Goal: Information Seeking & Learning: Understand process/instructions

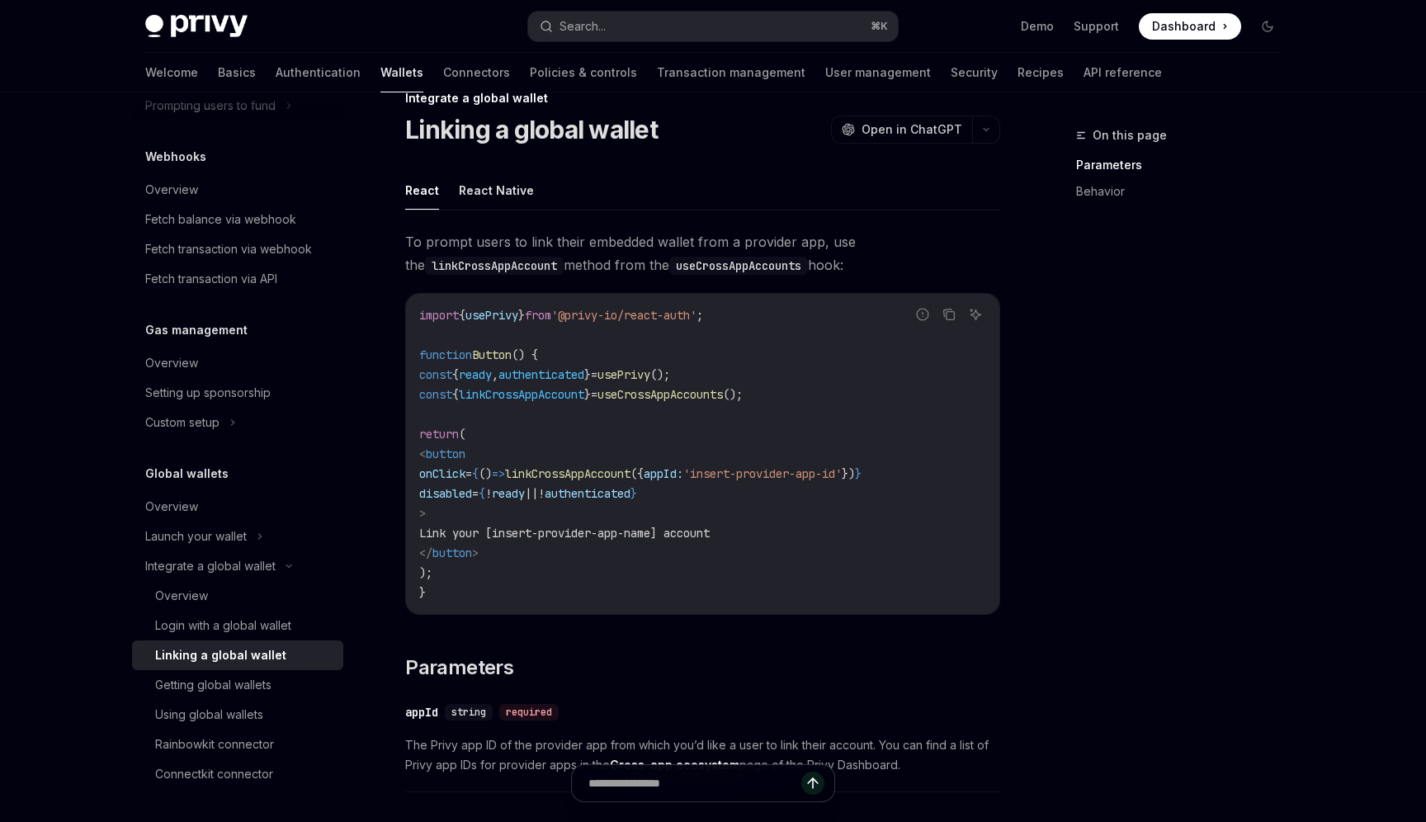
scroll to position [42, 0]
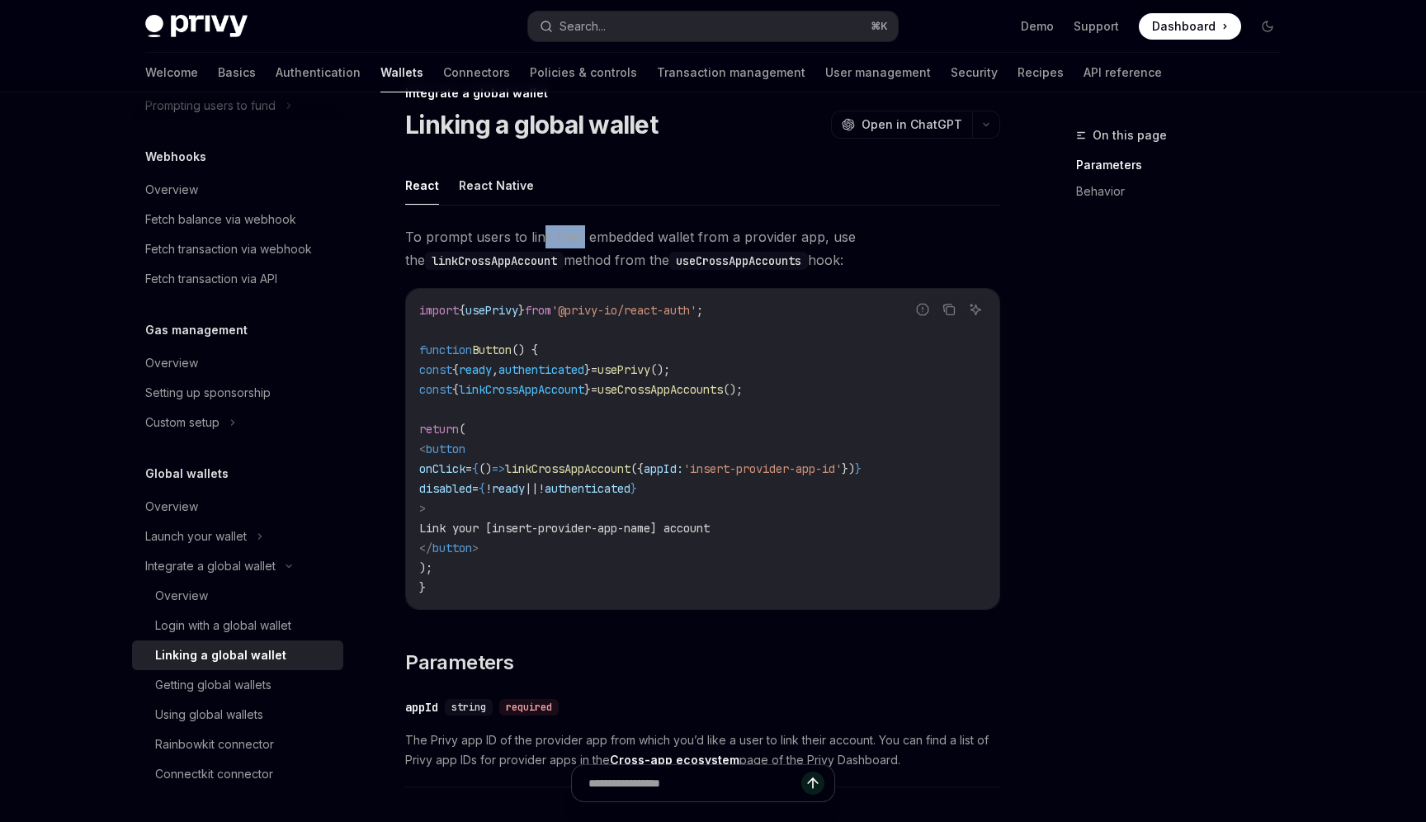
drag, startPoint x: 542, startPoint y: 234, endPoint x: 580, endPoint y: 237, distance: 38.1
click at [580, 237] on span "To prompt users to link their embedded wallet from a provider app, use the link…" at bounding box center [702, 248] width 595 height 46
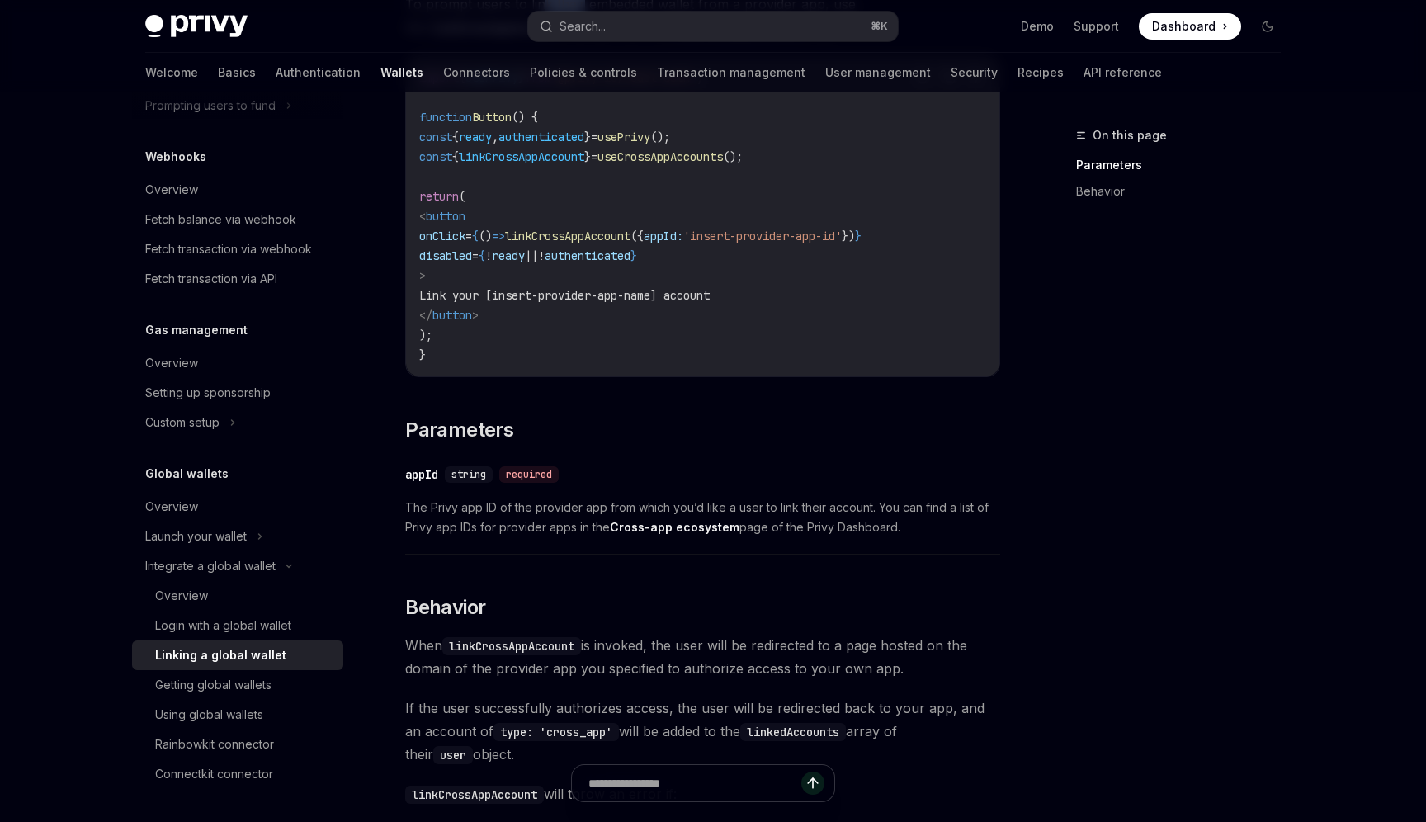
scroll to position [271, 0]
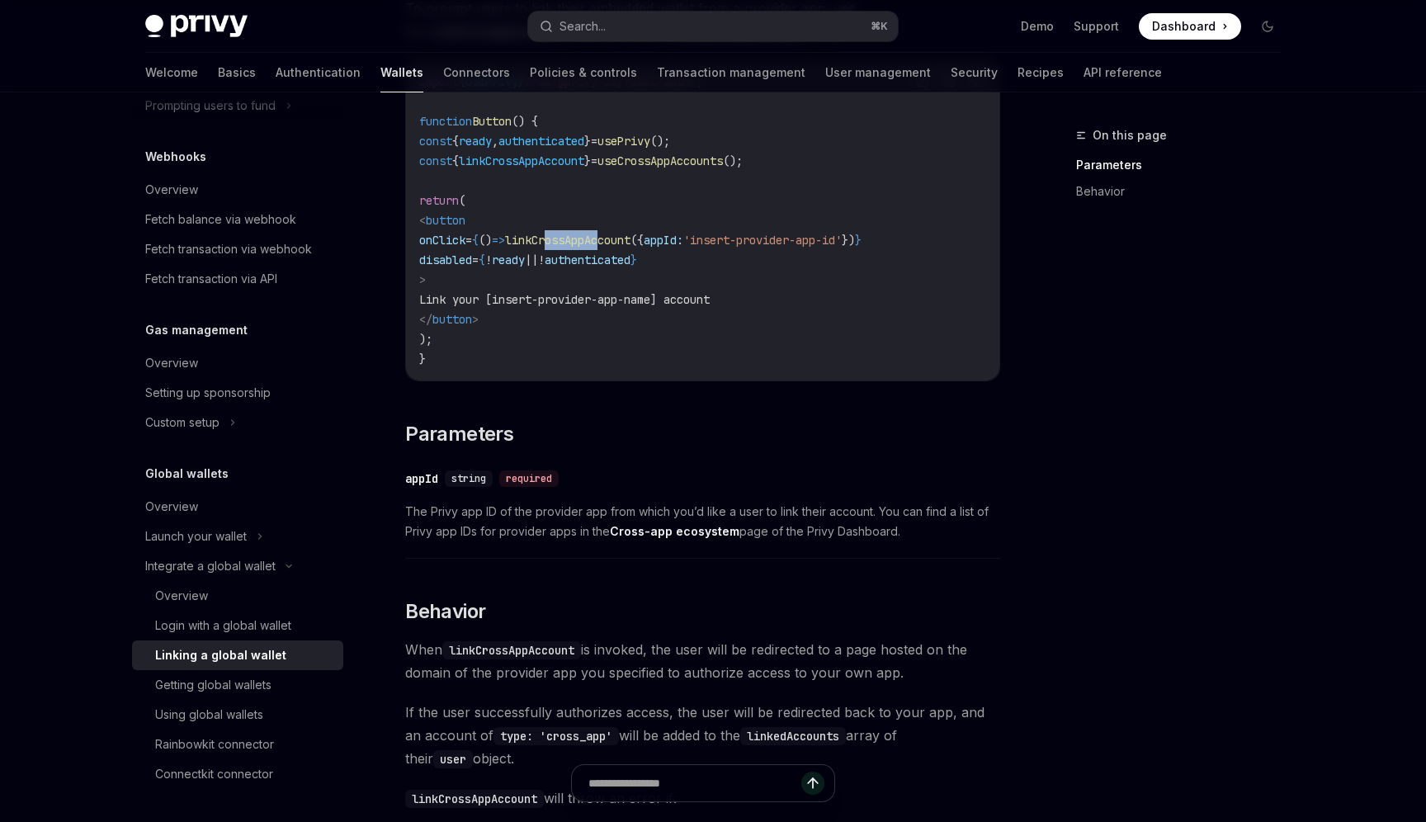
drag, startPoint x: 596, startPoint y: 243, endPoint x: 657, endPoint y: 239, distance: 61.2
click at [631, 239] on span "linkCrossAppAccount" at bounding box center [567, 240] width 125 height 15
drag, startPoint x: 664, startPoint y: 239, endPoint x: 598, endPoint y: 241, distance: 66.9
click at [598, 241] on span "linkCrossAppAccount" at bounding box center [567, 240] width 125 height 15
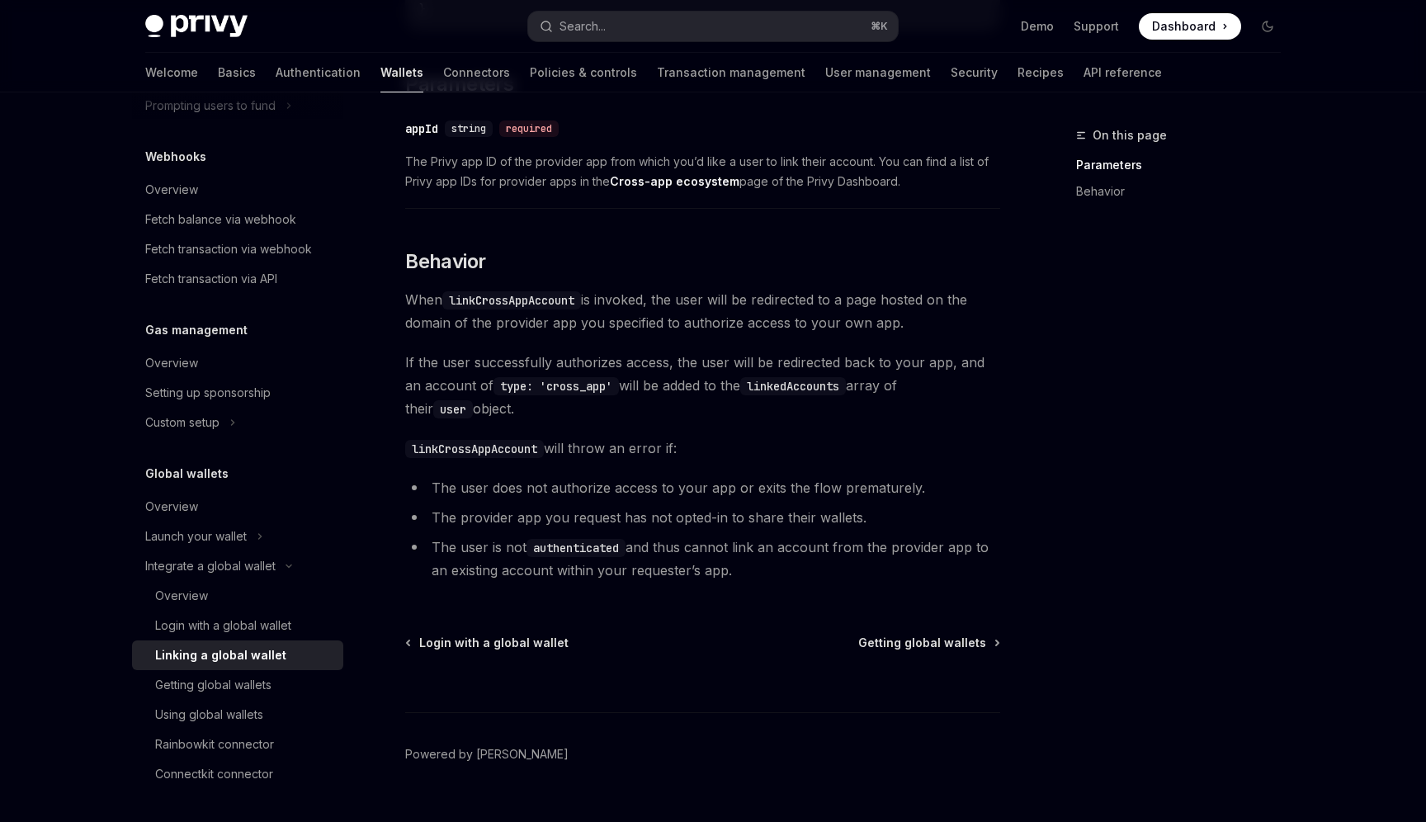
scroll to position [654, 0]
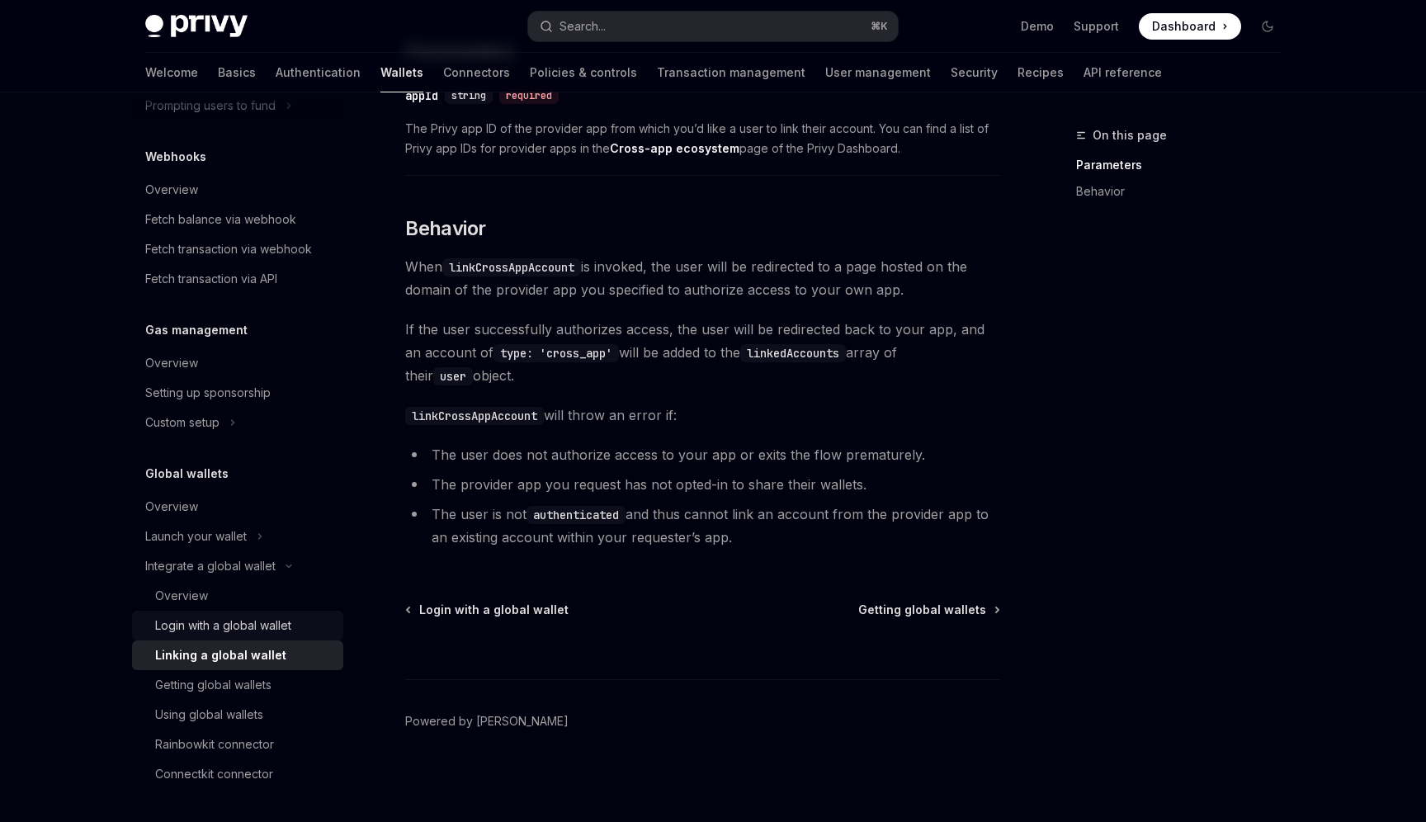
click at [287, 630] on div "Login with a global wallet" at bounding box center [223, 626] width 136 height 20
type textarea "*"
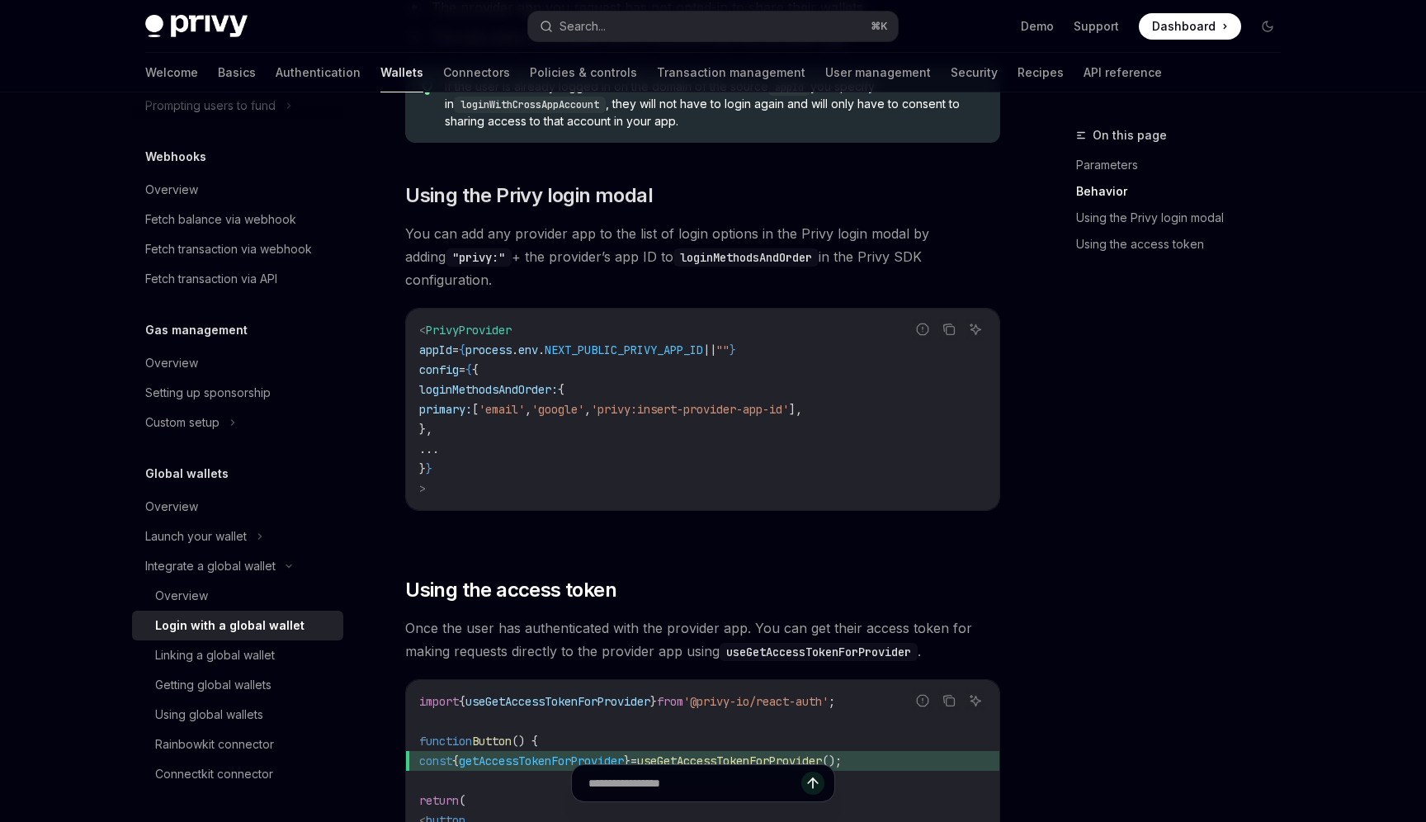
scroll to position [1123, 0]
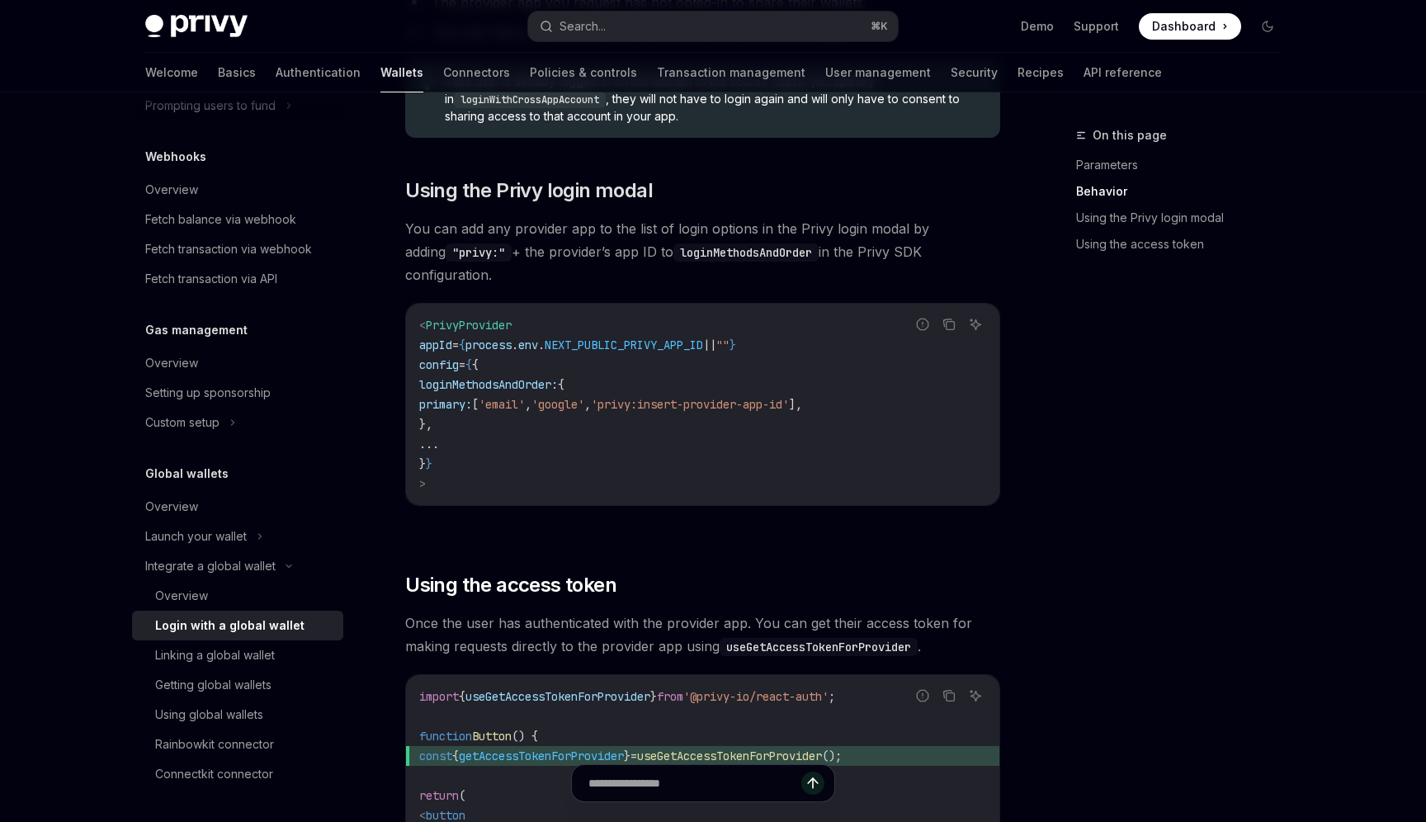
click at [558, 377] on span "loginMethodsAndOrder:" at bounding box center [488, 384] width 139 height 15
copy span "loginMethodsAndOrder"
